Goal: Information Seeking & Learning: Learn about a topic

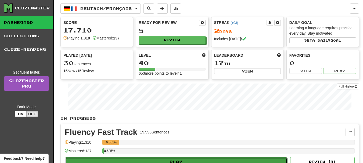
click at [167, 159] on button "Play" at bounding box center [176, 162] width 222 height 9
select select "**"
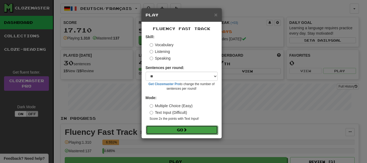
click at [168, 130] on button "Go" at bounding box center [182, 130] width 72 height 9
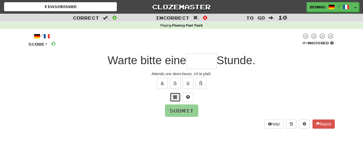
click at [176, 99] on span at bounding box center [176, 97] width 4 height 4
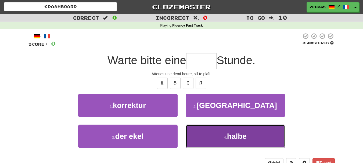
click at [216, 139] on button "4 . halbe" at bounding box center [236, 136] width 100 height 23
type input "*****"
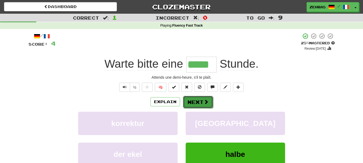
click at [201, 106] on button "Next" at bounding box center [198, 102] width 30 height 12
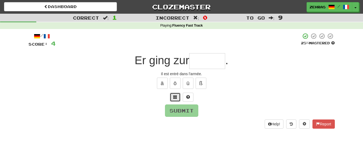
click at [175, 99] on span at bounding box center [176, 97] width 4 height 4
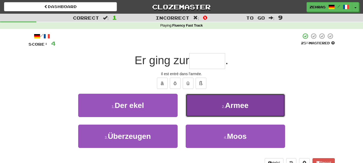
click at [217, 105] on button "2 . Armee" at bounding box center [236, 105] width 100 height 23
type input "*****"
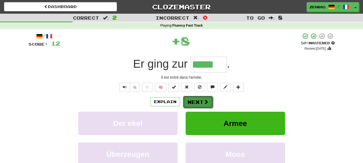
click at [201, 99] on button "Next" at bounding box center [198, 102] width 30 height 12
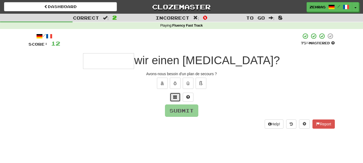
click at [174, 97] on span at bounding box center [176, 97] width 4 height 4
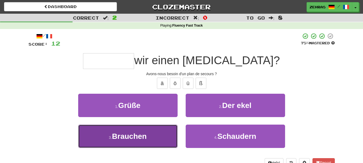
click at [141, 139] on span "Brauchen" at bounding box center [129, 136] width 35 height 8
type input "********"
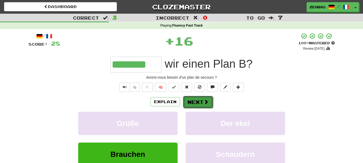
click at [197, 100] on button "Next" at bounding box center [198, 102] width 30 height 12
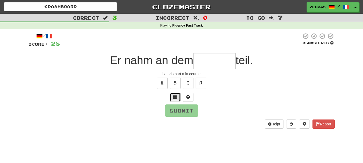
click at [172, 100] on button at bounding box center [175, 97] width 11 height 9
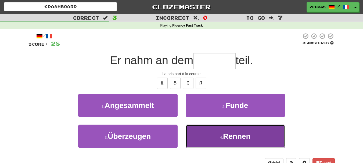
click at [219, 136] on button "4 . Rennen" at bounding box center [236, 136] width 100 height 23
type input "******"
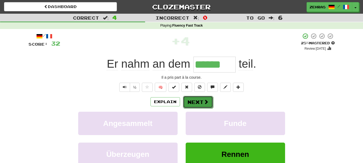
click at [202, 102] on button "Next" at bounding box center [198, 102] width 30 height 12
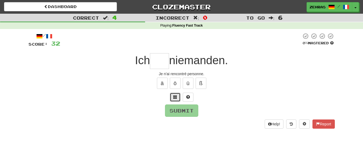
click at [172, 97] on button at bounding box center [175, 97] width 11 height 9
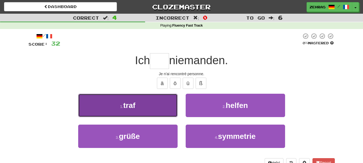
click at [149, 103] on button "1 . traf" at bounding box center [128, 105] width 100 height 23
type input "****"
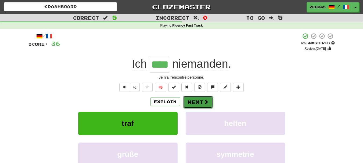
click at [200, 101] on button "Next" at bounding box center [198, 102] width 30 height 12
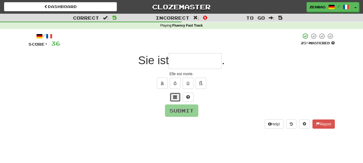
click at [175, 100] on button at bounding box center [175, 97] width 11 height 9
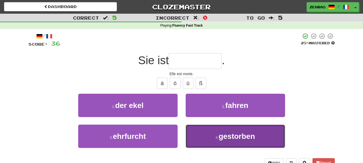
click at [218, 135] on button "4 . gestorben" at bounding box center [236, 136] width 100 height 23
type input "*********"
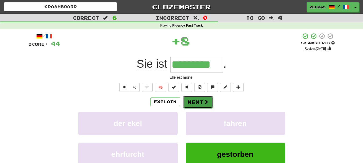
click at [195, 102] on button "Next" at bounding box center [198, 102] width 30 height 12
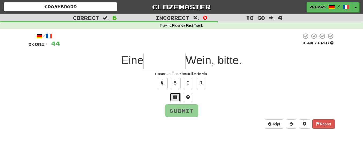
click at [174, 97] on span at bounding box center [176, 97] width 4 height 4
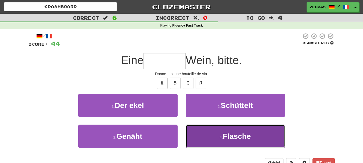
click at [208, 135] on button "4 . Flasche" at bounding box center [236, 136] width 100 height 23
type input "*******"
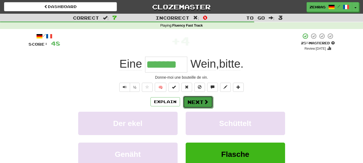
click at [199, 104] on button "Next" at bounding box center [198, 102] width 30 height 12
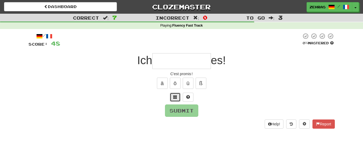
click at [176, 98] on span at bounding box center [176, 97] width 4 height 4
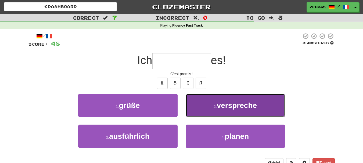
click at [216, 104] on button "2 . verspreche" at bounding box center [236, 105] width 100 height 23
type input "**********"
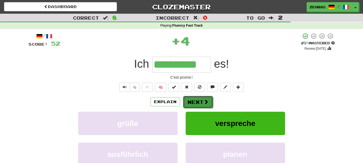
click at [193, 103] on button "Next" at bounding box center [198, 102] width 30 height 12
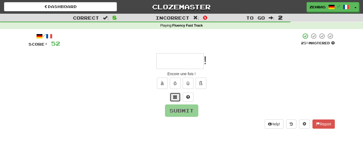
click at [175, 97] on span at bounding box center [176, 97] width 4 height 4
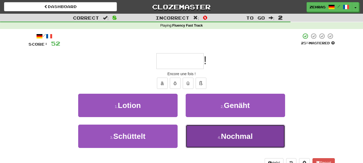
click at [216, 140] on button "4 . Nochmal" at bounding box center [236, 136] width 100 height 23
type input "*******"
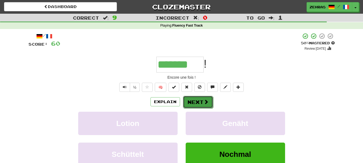
click at [199, 102] on button "Next" at bounding box center [198, 102] width 30 height 12
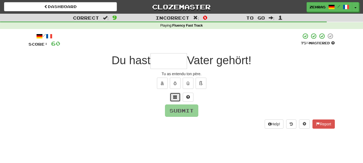
click at [174, 97] on span at bounding box center [176, 97] width 4 height 4
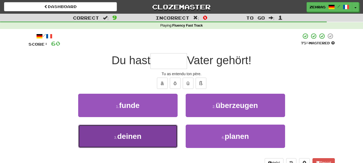
click at [147, 139] on button "3 . deinen" at bounding box center [128, 136] width 100 height 23
type input "******"
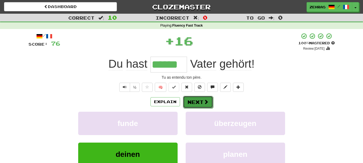
click at [204, 104] on span at bounding box center [206, 102] width 5 height 5
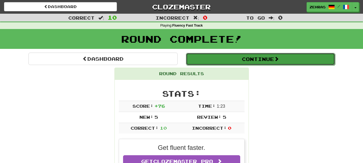
click at [233, 55] on button "Continue" at bounding box center [260, 59] width 149 height 12
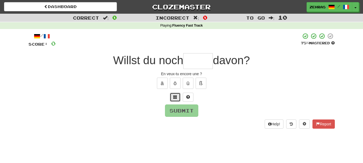
click at [175, 98] on span at bounding box center [176, 97] width 4 height 4
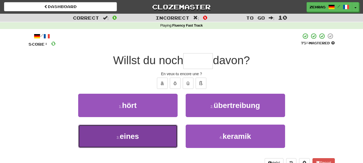
click at [153, 136] on button "3 . eines" at bounding box center [128, 136] width 100 height 23
type input "*****"
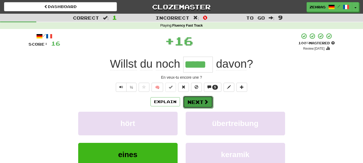
click at [200, 102] on button "Next" at bounding box center [198, 102] width 30 height 12
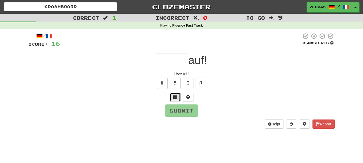
click at [173, 96] on button at bounding box center [175, 97] width 11 height 9
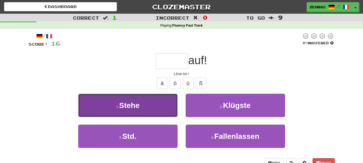
click at [153, 102] on button "1 . Stehe" at bounding box center [128, 105] width 100 height 23
type input "*****"
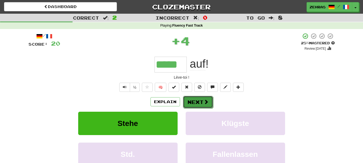
click at [192, 101] on button "Next" at bounding box center [198, 102] width 30 height 12
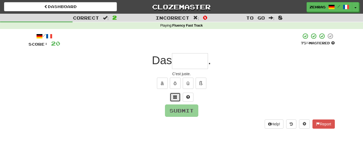
click at [170, 96] on button at bounding box center [175, 97] width 11 height 9
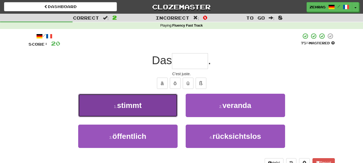
click at [152, 104] on button "1 . stimmt" at bounding box center [128, 105] width 100 height 23
type input "******"
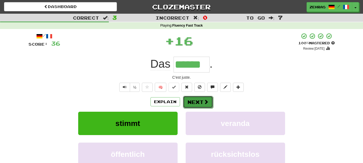
click at [198, 98] on button "Next" at bounding box center [198, 102] width 30 height 12
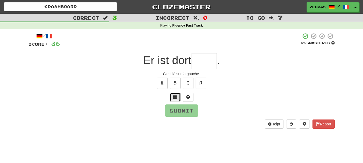
click at [174, 97] on span at bounding box center [176, 97] width 4 height 4
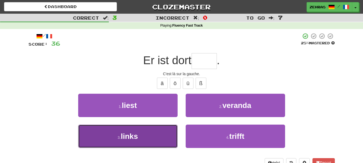
click at [146, 133] on button "3 . links" at bounding box center [128, 136] width 100 height 23
type input "*****"
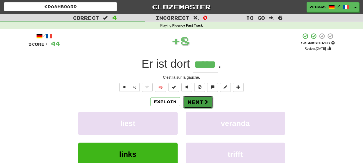
click at [196, 106] on button "Next" at bounding box center [198, 102] width 30 height 12
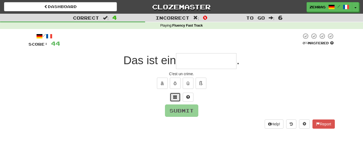
click at [175, 98] on span at bounding box center [176, 97] width 4 height 4
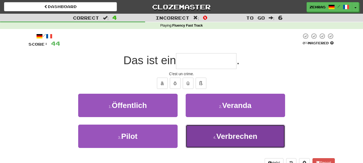
click at [210, 139] on button "4 . Verbrechen" at bounding box center [236, 136] width 100 height 23
type input "**********"
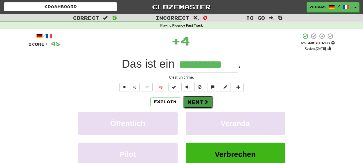
click at [199, 101] on button "Next" at bounding box center [198, 102] width 30 height 12
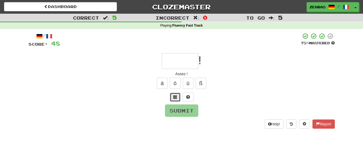
click at [176, 97] on span at bounding box center [176, 97] width 4 height 4
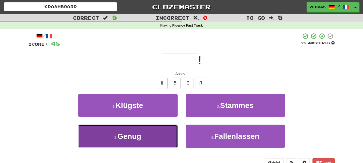
click at [137, 139] on span "Genug" at bounding box center [130, 136] width 24 height 8
type input "*****"
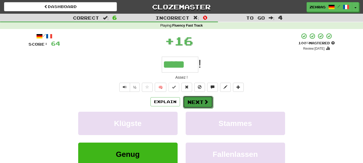
click at [194, 101] on button "Next" at bounding box center [198, 102] width 30 height 12
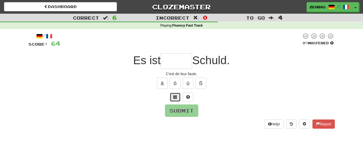
click at [174, 97] on span at bounding box center [176, 97] width 4 height 4
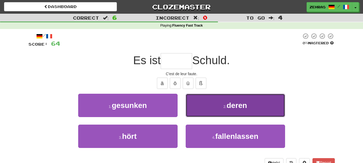
click at [218, 107] on button "2 . deren" at bounding box center [236, 105] width 100 height 23
type input "*****"
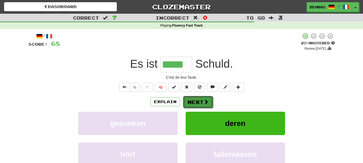
click at [190, 103] on button "Next" at bounding box center [198, 102] width 30 height 12
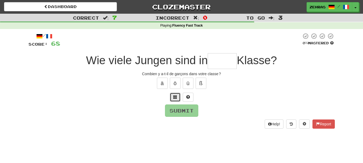
click at [175, 100] on button at bounding box center [175, 97] width 11 height 9
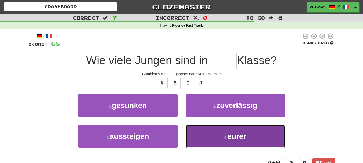
click at [208, 139] on button "4 . eurer" at bounding box center [236, 136] width 100 height 23
type input "*****"
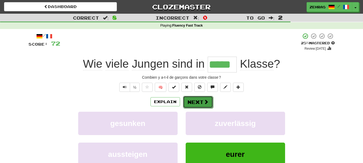
click at [204, 105] on button "Next" at bounding box center [198, 102] width 30 height 12
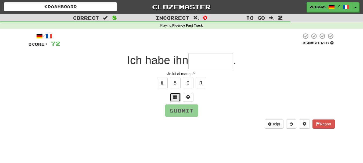
click at [176, 97] on span at bounding box center [176, 97] width 4 height 4
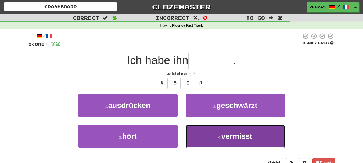
click at [221, 132] on button "4 . vermisst" at bounding box center [236, 136] width 100 height 23
type input "********"
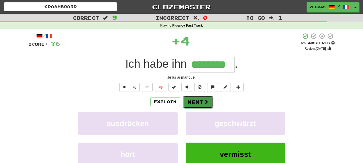
click at [199, 102] on button "Next" at bounding box center [198, 102] width 30 height 12
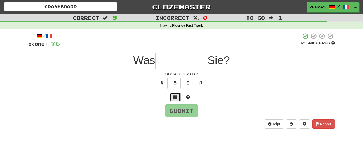
click at [175, 99] on span at bounding box center [176, 97] width 4 height 4
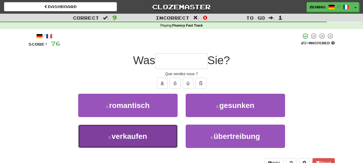
click at [140, 135] on span "verkaufen" at bounding box center [130, 136] width 36 height 8
type input "*********"
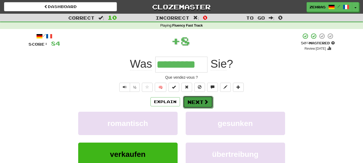
click at [194, 103] on button "Next" at bounding box center [198, 102] width 30 height 12
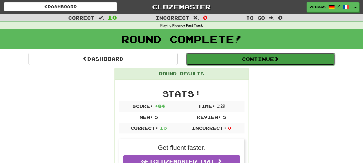
click at [222, 58] on button "Continue" at bounding box center [260, 59] width 149 height 12
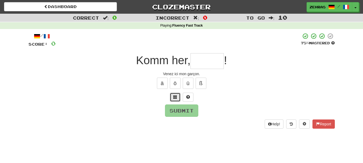
click at [174, 96] on span at bounding box center [176, 97] width 4 height 4
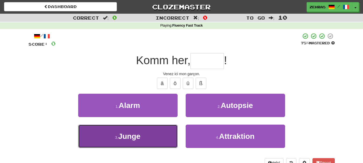
click at [138, 139] on span "Junge" at bounding box center [129, 136] width 22 height 8
type input "*****"
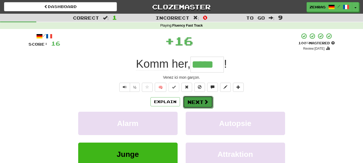
click at [204, 100] on span at bounding box center [206, 102] width 5 height 5
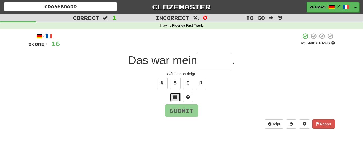
click at [178, 97] on button at bounding box center [175, 97] width 11 height 9
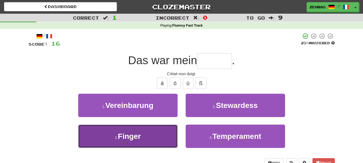
click at [149, 133] on button "3 . Finger" at bounding box center [128, 136] width 100 height 23
type input "******"
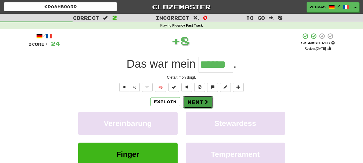
click at [197, 99] on button "Next" at bounding box center [198, 102] width 30 height 12
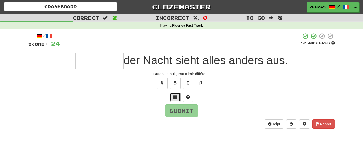
click at [172, 97] on button at bounding box center [175, 97] width 11 height 9
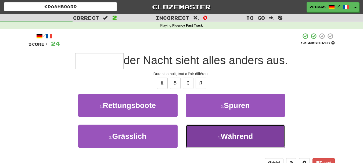
click at [219, 142] on button "4 . Während" at bounding box center [236, 136] width 100 height 23
type input "*******"
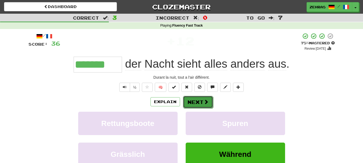
click at [195, 101] on button "Next" at bounding box center [198, 102] width 30 height 12
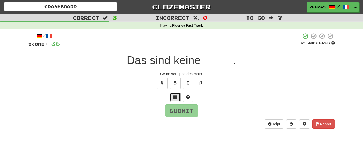
click at [174, 98] on span at bounding box center [176, 97] width 4 height 4
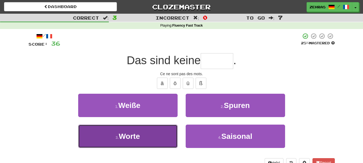
click at [146, 130] on button "3 . Worte" at bounding box center [128, 136] width 100 height 23
type input "*****"
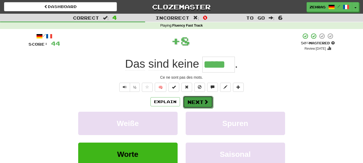
click at [188, 104] on button "Next" at bounding box center [198, 102] width 30 height 12
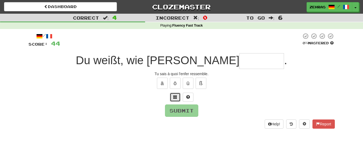
click at [174, 98] on span at bounding box center [176, 97] width 4 height 4
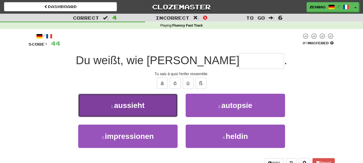
click at [142, 104] on span "aussieht" at bounding box center [129, 105] width 31 height 8
type input "********"
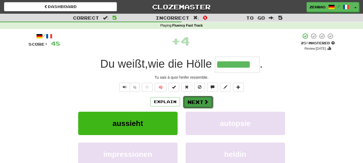
click at [189, 104] on button "Next" at bounding box center [198, 102] width 30 height 12
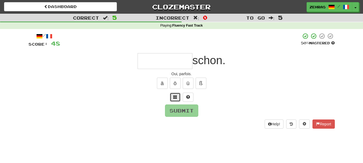
click at [175, 98] on span at bounding box center [176, 97] width 4 height 4
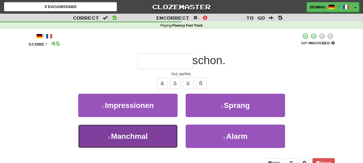
click at [155, 136] on button "3 . Manchmal" at bounding box center [128, 136] width 100 height 23
type input "********"
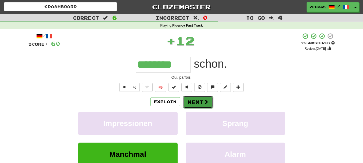
click at [203, 102] on button "Next" at bounding box center [198, 102] width 30 height 12
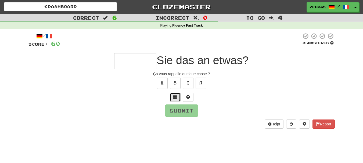
click at [174, 97] on span at bounding box center [176, 97] width 4 height 4
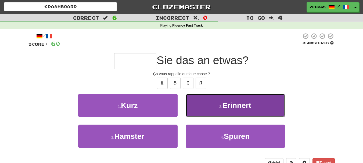
click at [213, 108] on button "2 . Erinnert" at bounding box center [236, 105] width 100 height 23
type input "********"
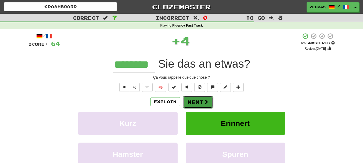
click at [197, 101] on button "Next" at bounding box center [198, 102] width 30 height 12
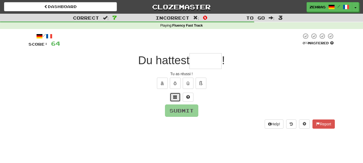
click at [177, 100] on button at bounding box center [175, 97] width 11 height 9
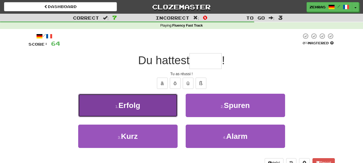
click at [146, 103] on button "1 . Erfolg" at bounding box center [128, 105] width 100 height 23
type input "******"
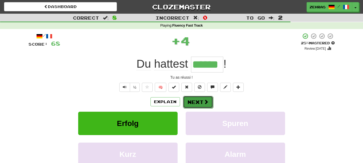
click at [195, 101] on button "Next" at bounding box center [198, 102] width 30 height 12
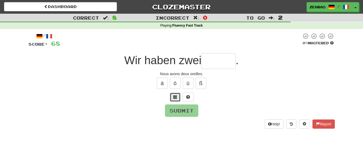
click at [177, 95] on button at bounding box center [175, 97] width 11 height 9
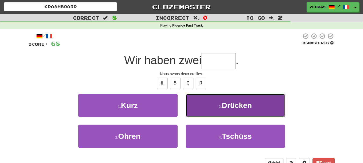
click at [223, 111] on button "2 . Drücken" at bounding box center [236, 105] width 100 height 23
type input "*****"
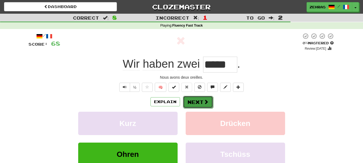
click at [197, 100] on button "Next" at bounding box center [198, 102] width 30 height 12
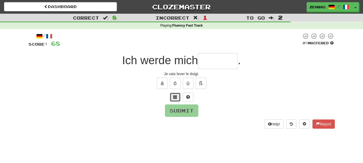
click at [179, 98] on button at bounding box center [175, 97] width 11 height 9
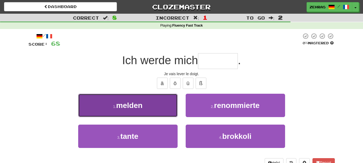
click at [145, 103] on button "1 . melden" at bounding box center [128, 105] width 100 height 23
type input "******"
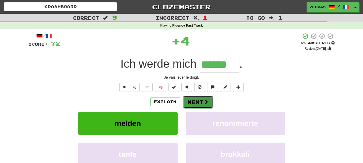
click at [193, 102] on button "Next" at bounding box center [198, 102] width 30 height 12
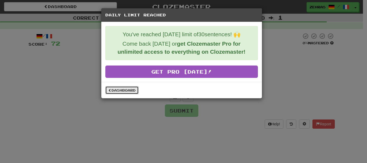
click at [129, 90] on link "Dashboard" at bounding box center [121, 90] width 33 height 8
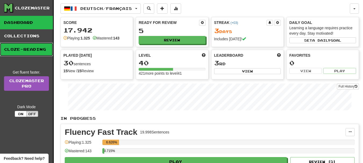
click at [13, 52] on link "Cloze-Reading" at bounding box center [26, 49] width 53 height 13
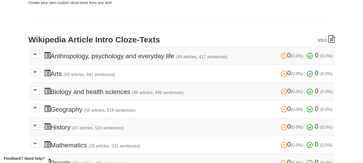
scroll to position [108, 0]
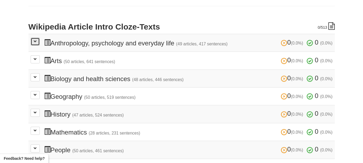
click at [36, 42] on span at bounding box center [35, 41] width 3 height 3
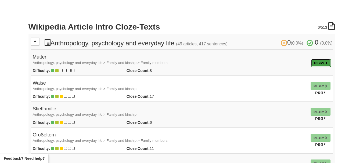
click at [316, 63] on link "Play" at bounding box center [321, 63] width 20 height 8
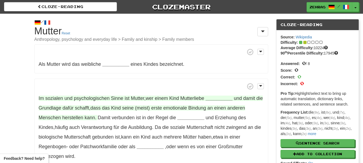
click at [101, 109] on span "dass" at bounding box center [95, 107] width 10 height 5
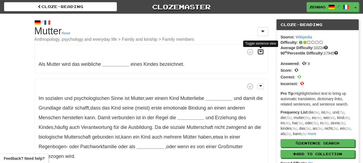
click at [260, 53] on span at bounding box center [260, 52] width 3 height 4
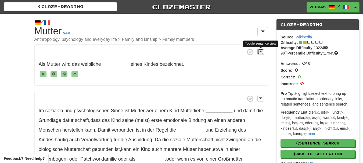
click at [260, 53] on span at bounding box center [260, 52] width 3 height 4
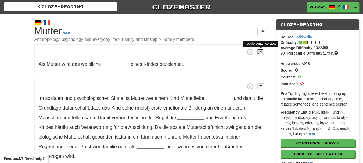
click at [260, 53] on span at bounding box center [260, 52] width 3 height 4
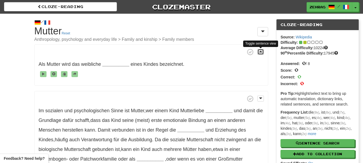
click at [260, 53] on span at bounding box center [260, 52] width 3 height 4
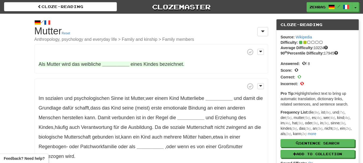
click at [117, 65] on strong "__________" at bounding box center [115, 64] width 27 height 5
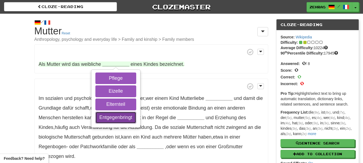
click at [111, 117] on button "Entgegenbringt" at bounding box center [116, 118] width 41 height 12
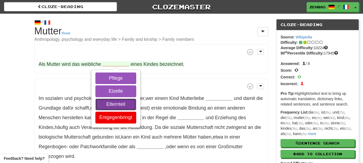
click at [113, 105] on button "Elternteil" at bounding box center [116, 105] width 41 height 12
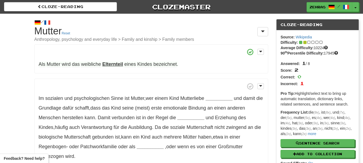
click at [159, 64] on span "bezeichnet" at bounding box center [165, 65] width 23 height 6
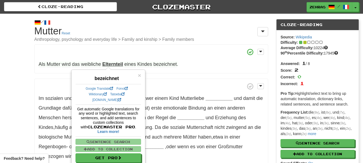
click at [187, 57] on p "Als Mutter wird das weibliche Elternteil eines Kindes bezeichnet ." at bounding box center [151, 58] width 234 height 29
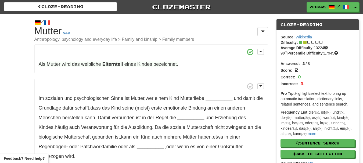
scroll to position [11, 0]
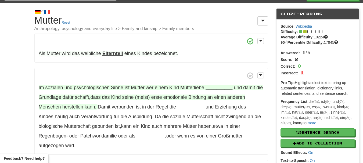
click at [218, 86] on strong "__________" at bounding box center [219, 87] width 27 height 5
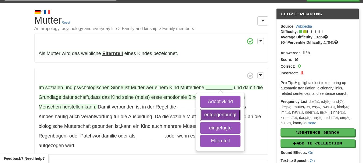
click at [218, 113] on button "entgegenbringt" at bounding box center [220, 115] width 40 height 12
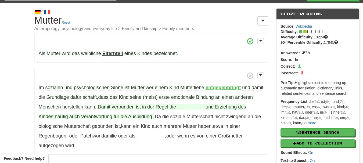
click at [204, 107] on strong "__________" at bounding box center [191, 106] width 27 height 5
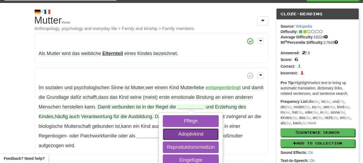
click at [205, 135] on button "Adoptivkind" at bounding box center [191, 135] width 56 height 12
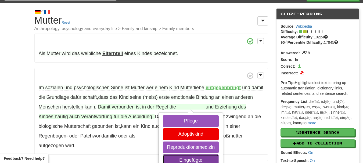
click at [202, 158] on button "Eingefügte" at bounding box center [191, 161] width 56 height 12
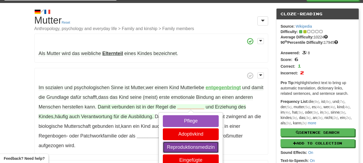
click at [202, 148] on button "Reproduktionsmedizin" at bounding box center [191, 148] width 56 height 12
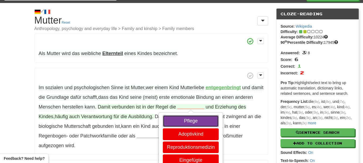
click at [199, 119] on button "Pflege" at bounding box center [191, 121] width 56 height 12
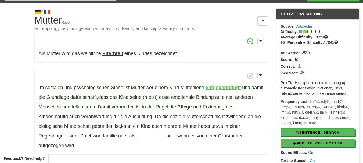
click at [192, 108] on strong "Pflege" at bounding box center [185, 106] width 15 height 5
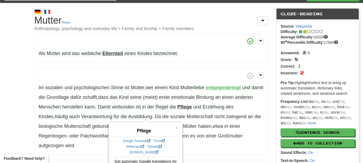
click at [200, 152] on p "Im sozialen und psychologischen Sinne ist Mutter , wer einem Kind Mutterliebe e…" at bounding box center [151, 111] width 234 height 87
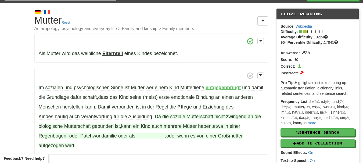
click at [146, 136] on strong "__________" at bounding box center [150, 135] width 27 height 5
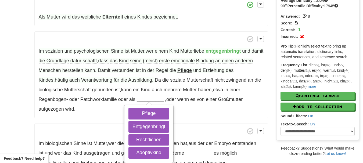
scroll to position [49, 0]
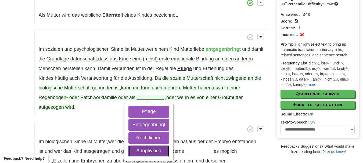
click at [157, 151] on button "Adoptivkind" at bounding box center [149, 151] width 41 height 12
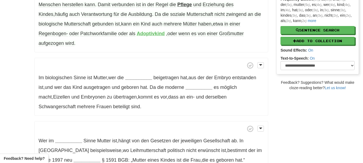
scroll to position [114, 0]
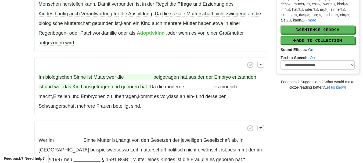
click at [142, 76] on strong "__________" at bounding box center [138, 77] width 27 height 5
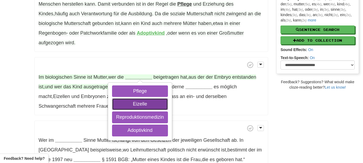
click at [141, 101] on button "Eizelle" at bounding box center [140, 104] width 56 height 12
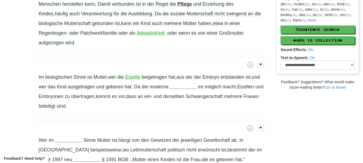
click at [123, 86] on span "geboren" at bounding box center [115, 87] width 18 height 6
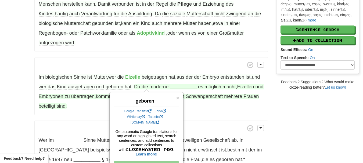
click at [189, 87] on strong "__________" at bounding box center [183, 86] width 27 height 5
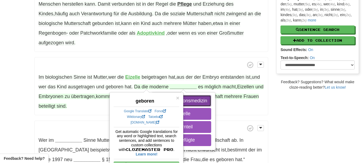
click at [196, 101] on button "Reproduktionsmedizin" at bounding box center [183, 101] width 56 height 12
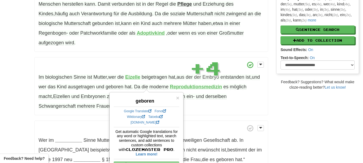
click at [283, 117] on div "/ Cloze-[GEOGRAPHIC_DATA] Mutter Reset Anthropology, psychology and everyday li…" at bounding box center [181, 41] width 363 height 282
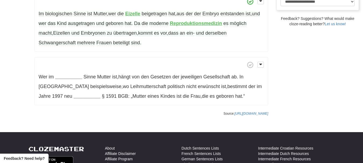
scroll to position [178, 0]
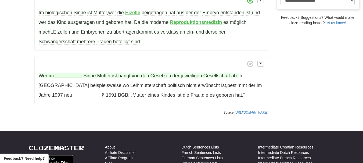
click at [65, 75] on strong "__________" at bounding box center [68, 75] width 27 height 5
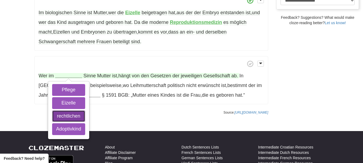
click at [66, 116] on button "rechtlichen" at bounding box center [68, 117] width 33 height 12
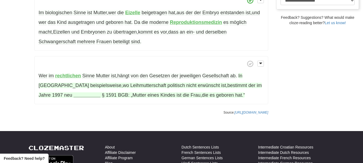
click at [74, 97] on strong "__________" at bounding box center [87, 95] width 27 height 5
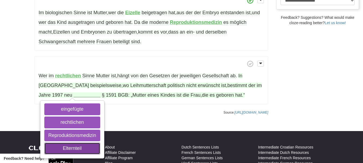
click at [72, 146] on button "Elternteil" at bounding box center [72, 149] width 56 height 12
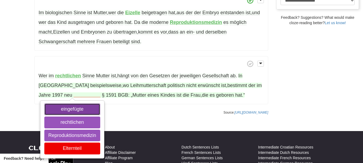
click at [75, 111] on button "eingefügte" at bounding box center [72, 110] width 56 height 12
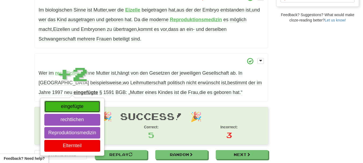
scroll to position [184, 0]
